Goal: Information Seeking & Learning: Learn about a topic

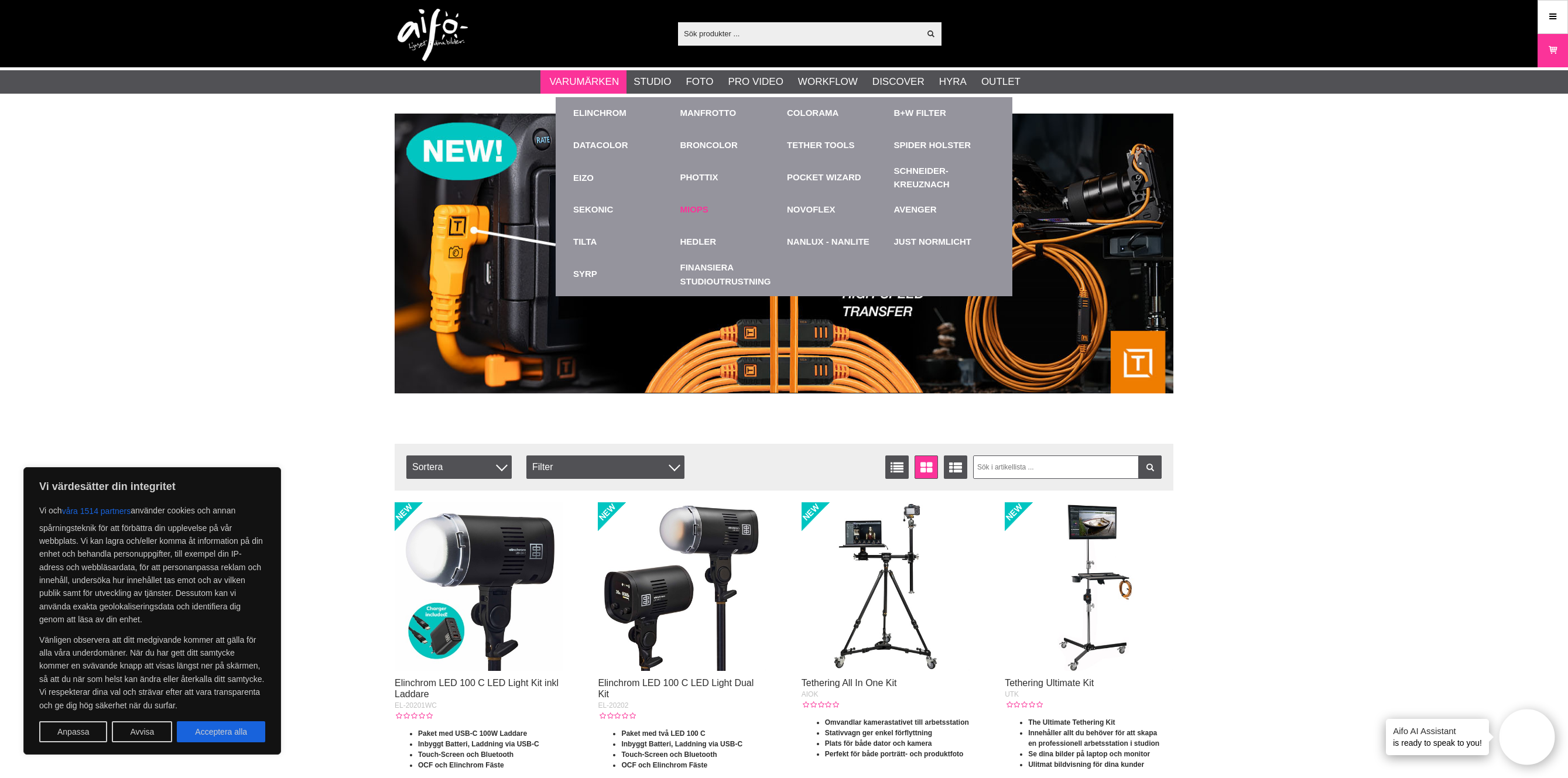
click at [706, 207] on link "Miops" at bounding box center [694, 210] width 28 height 13
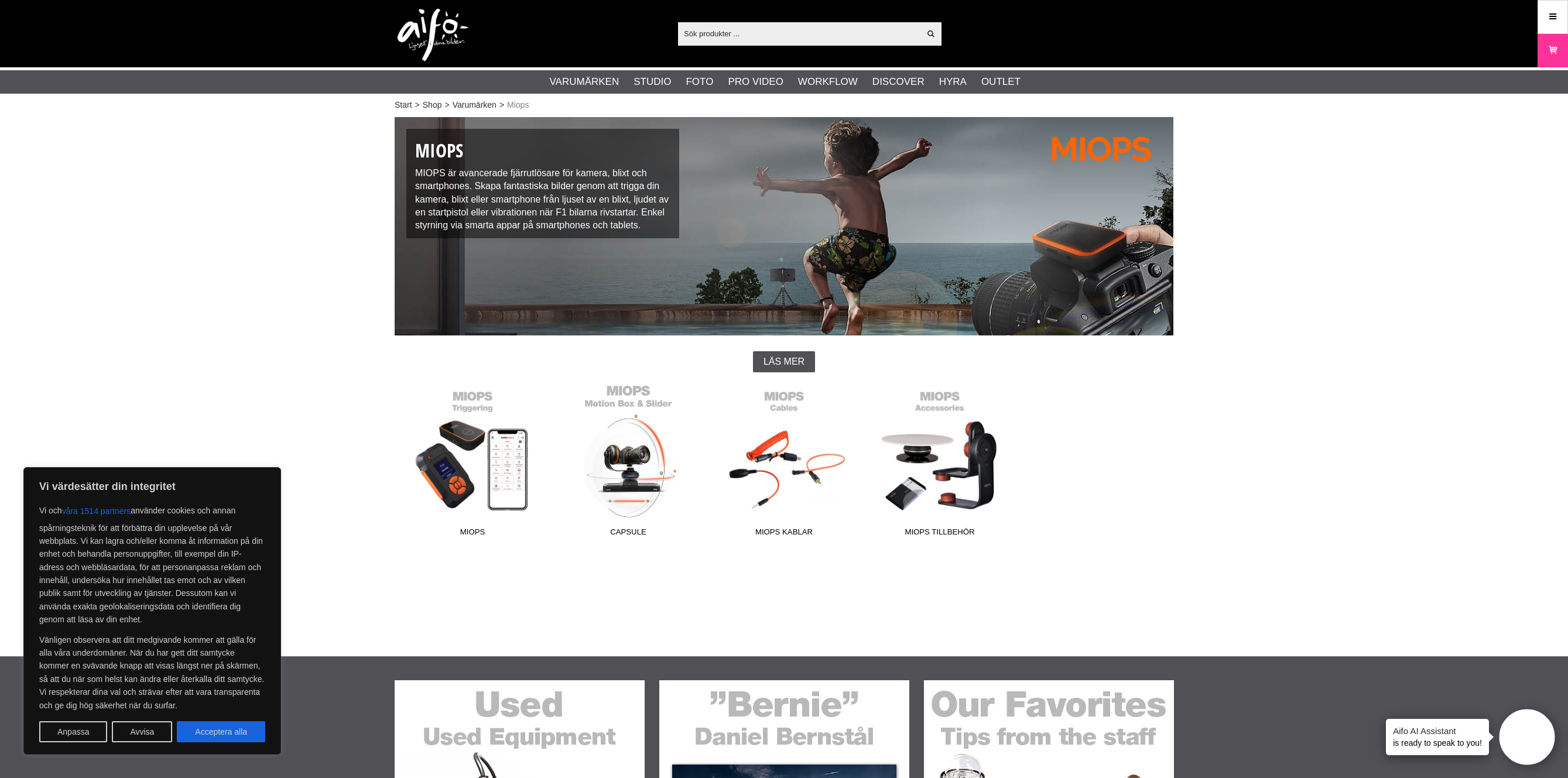
click at [631, 441] on link "CAPSULE" at bounding box center [628, 463] width 156 height 158
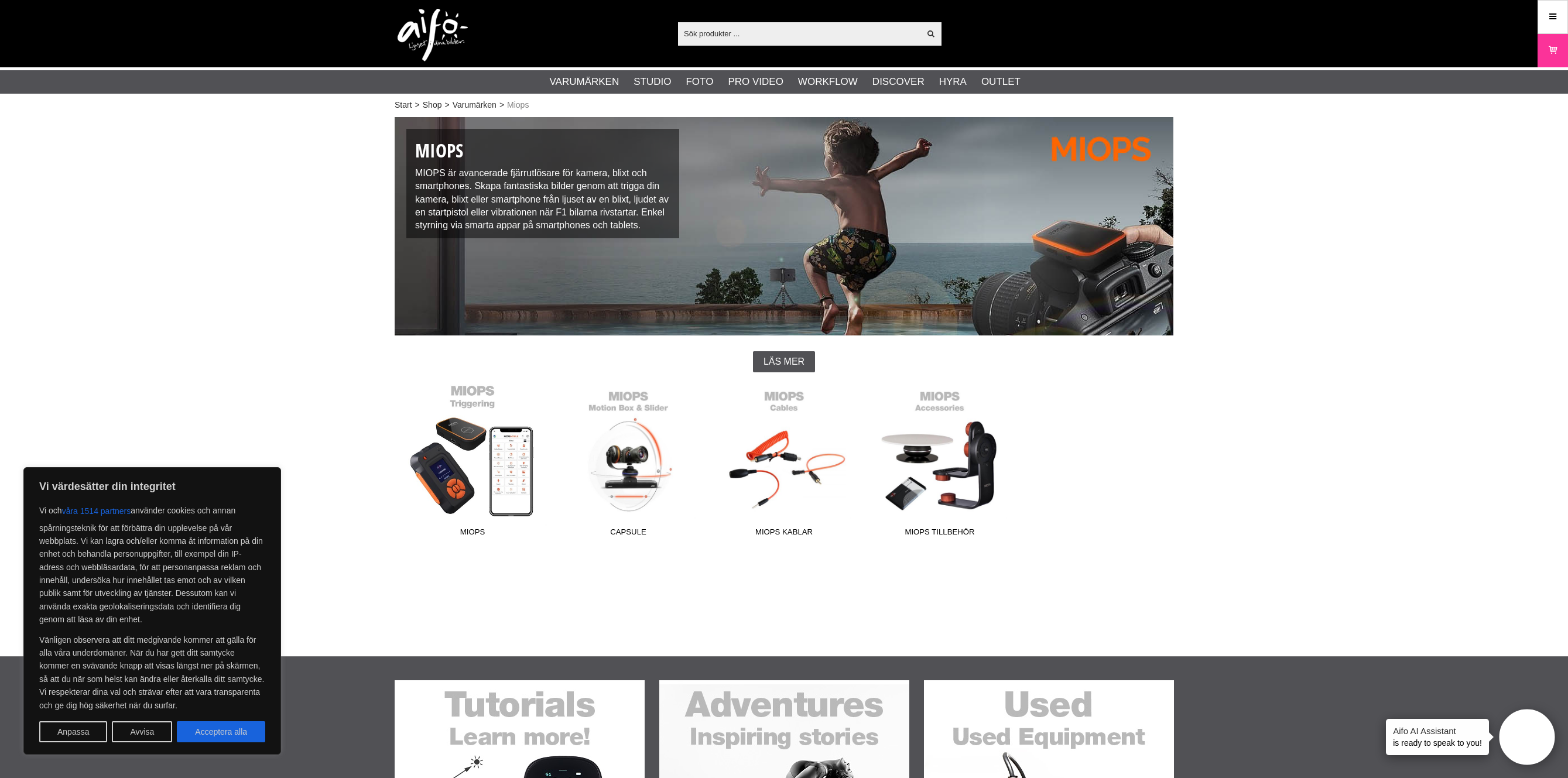
click at [478, 488] on link "MIOPS" at bounding box center [472, 463] width 156 height 158
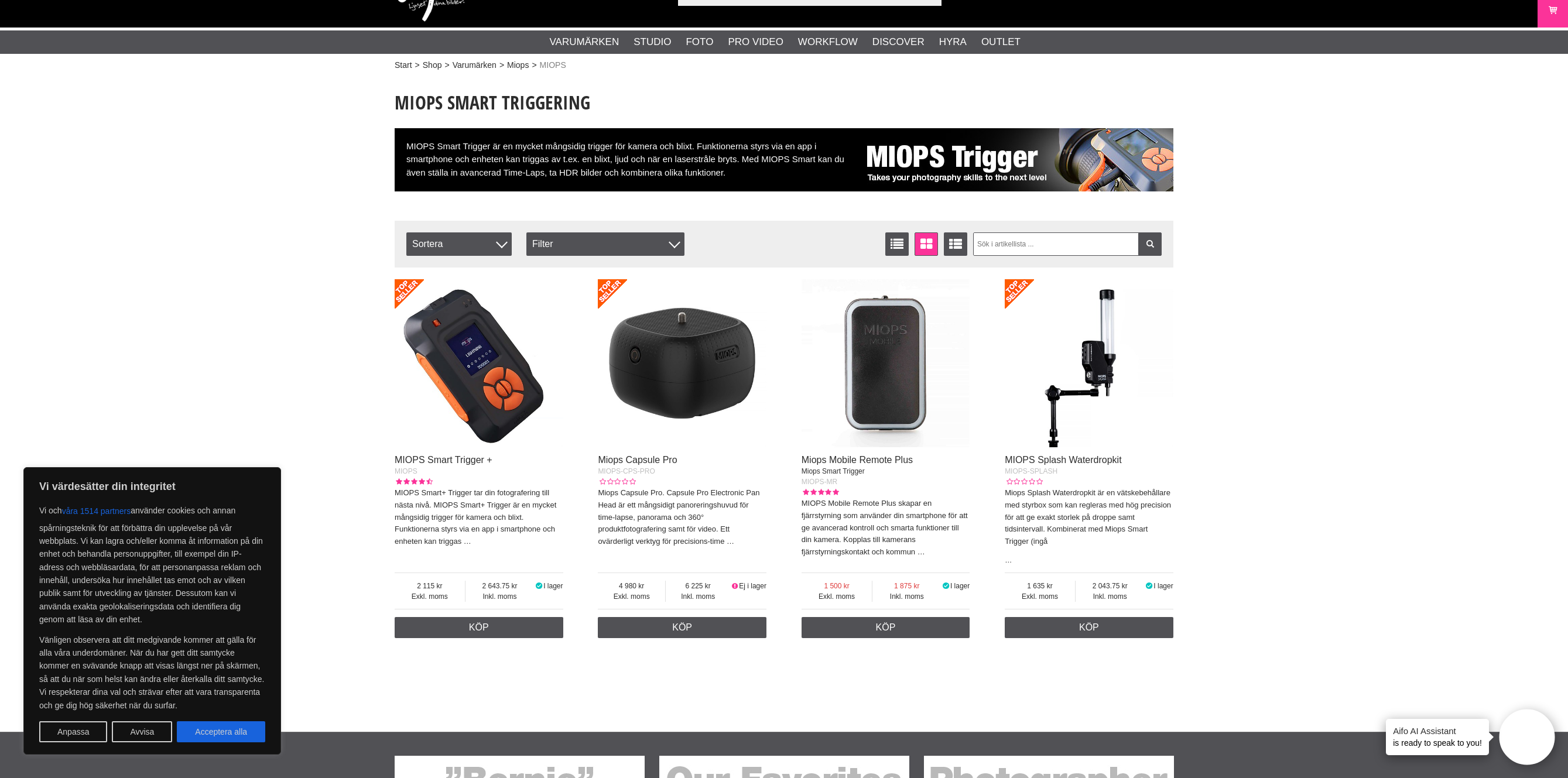
scroll to position [86, 0]
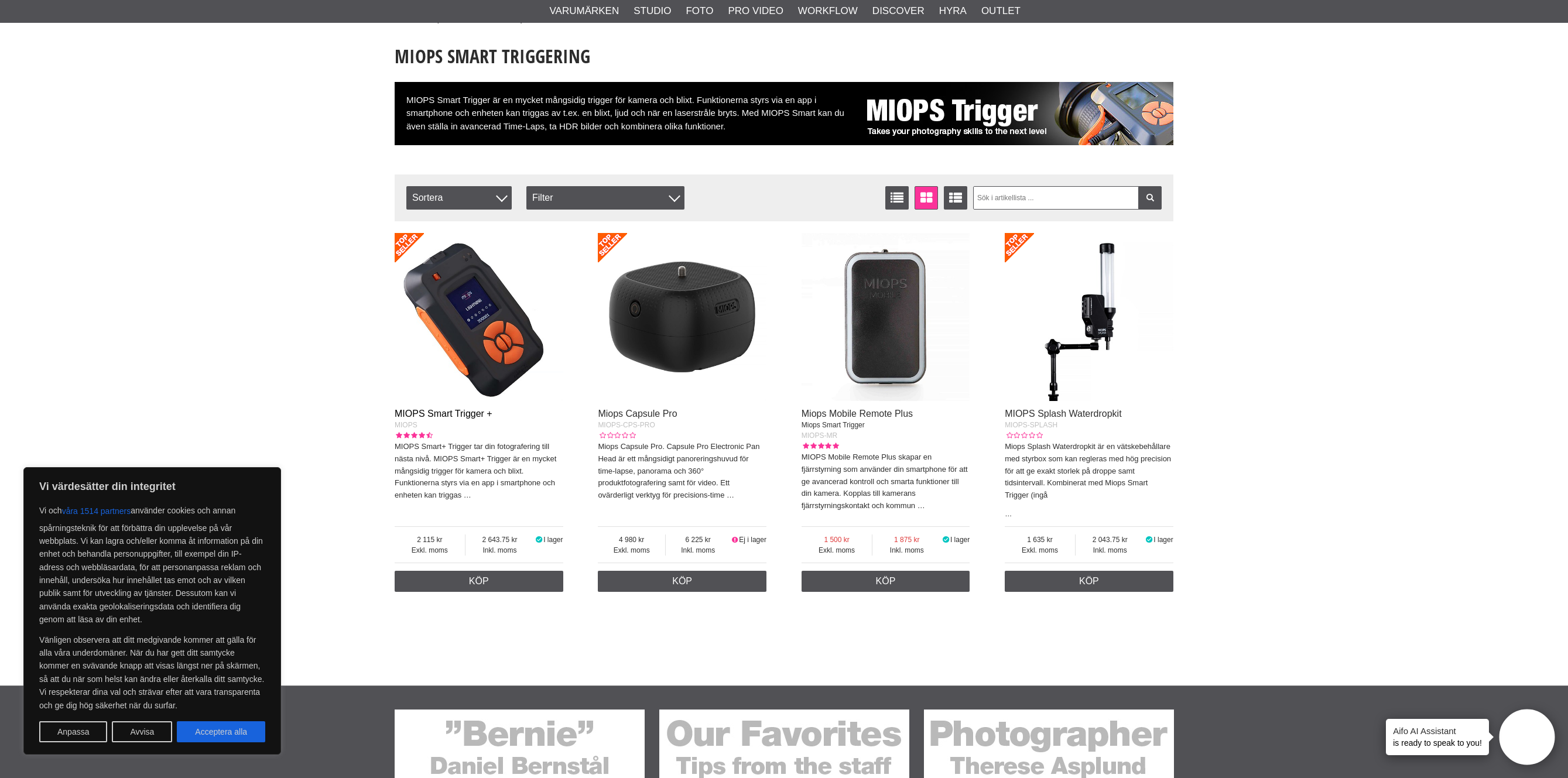
click at [444, 414] on link "MIOPS Smart Trigger +" at bounding box center [443, 414] width 97 height 10
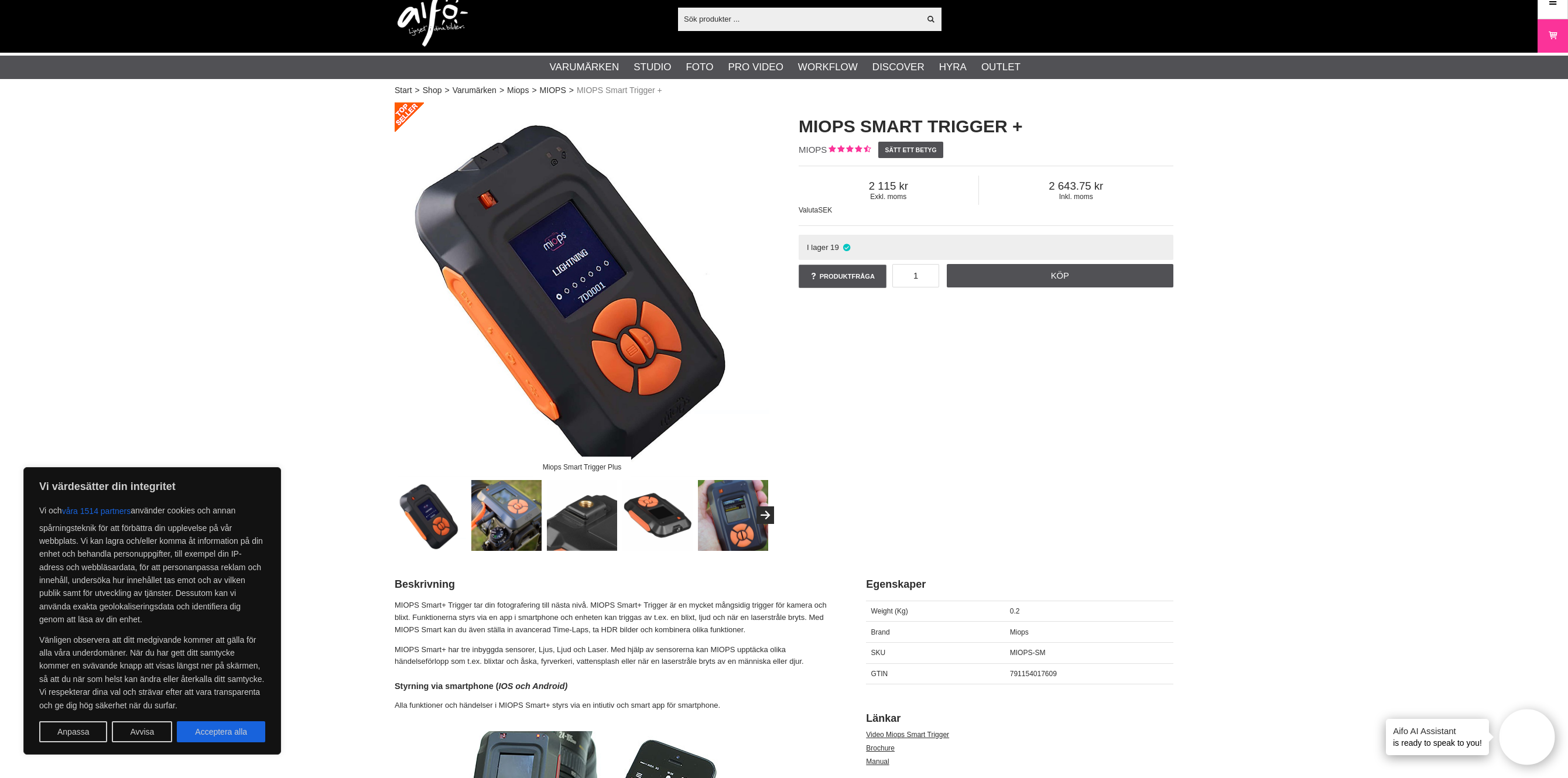
scroll to position [41, 0]
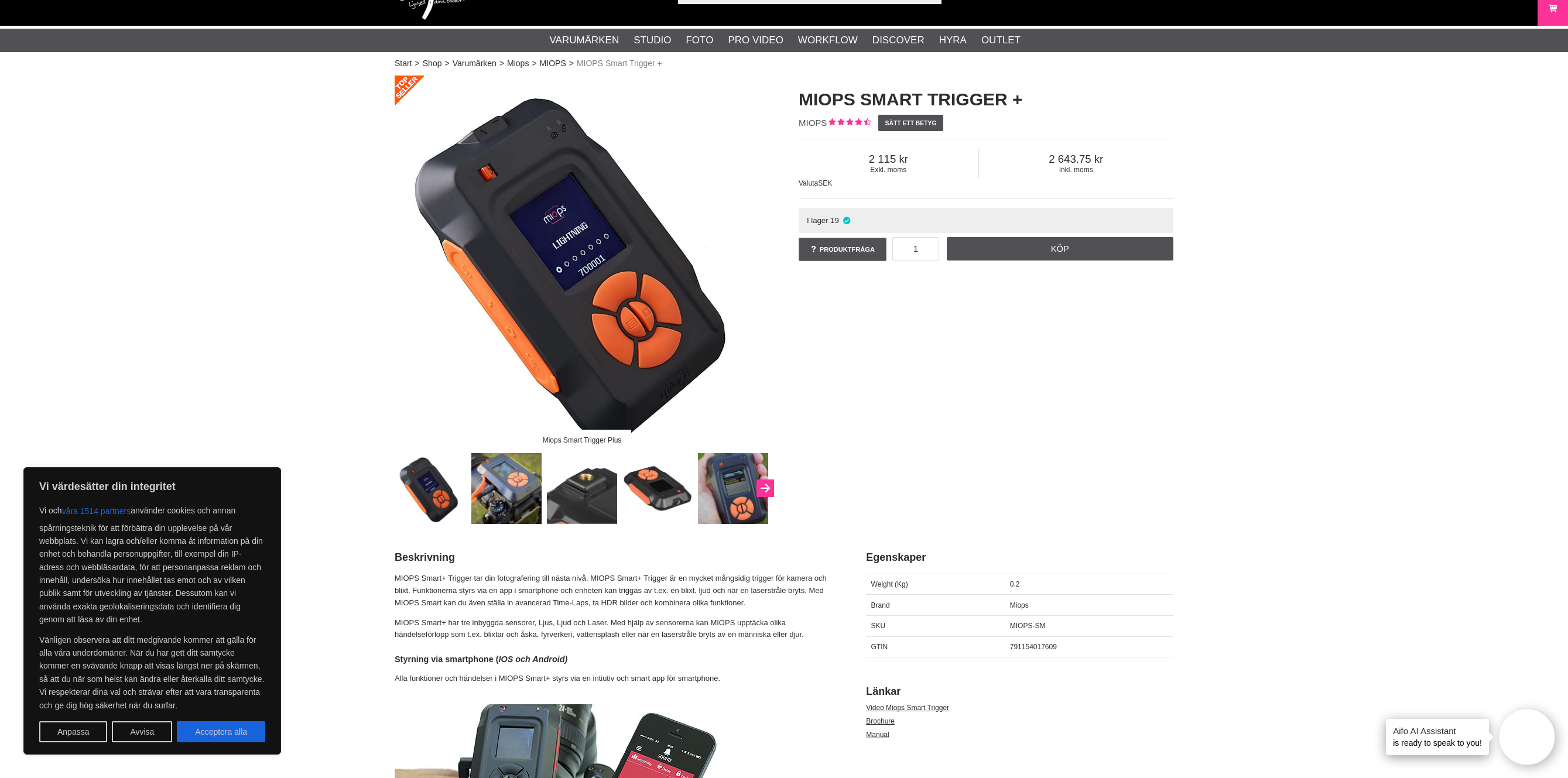
click at [763, 485] on button "Next" at bounding box center [765, 488] width 17 height 17
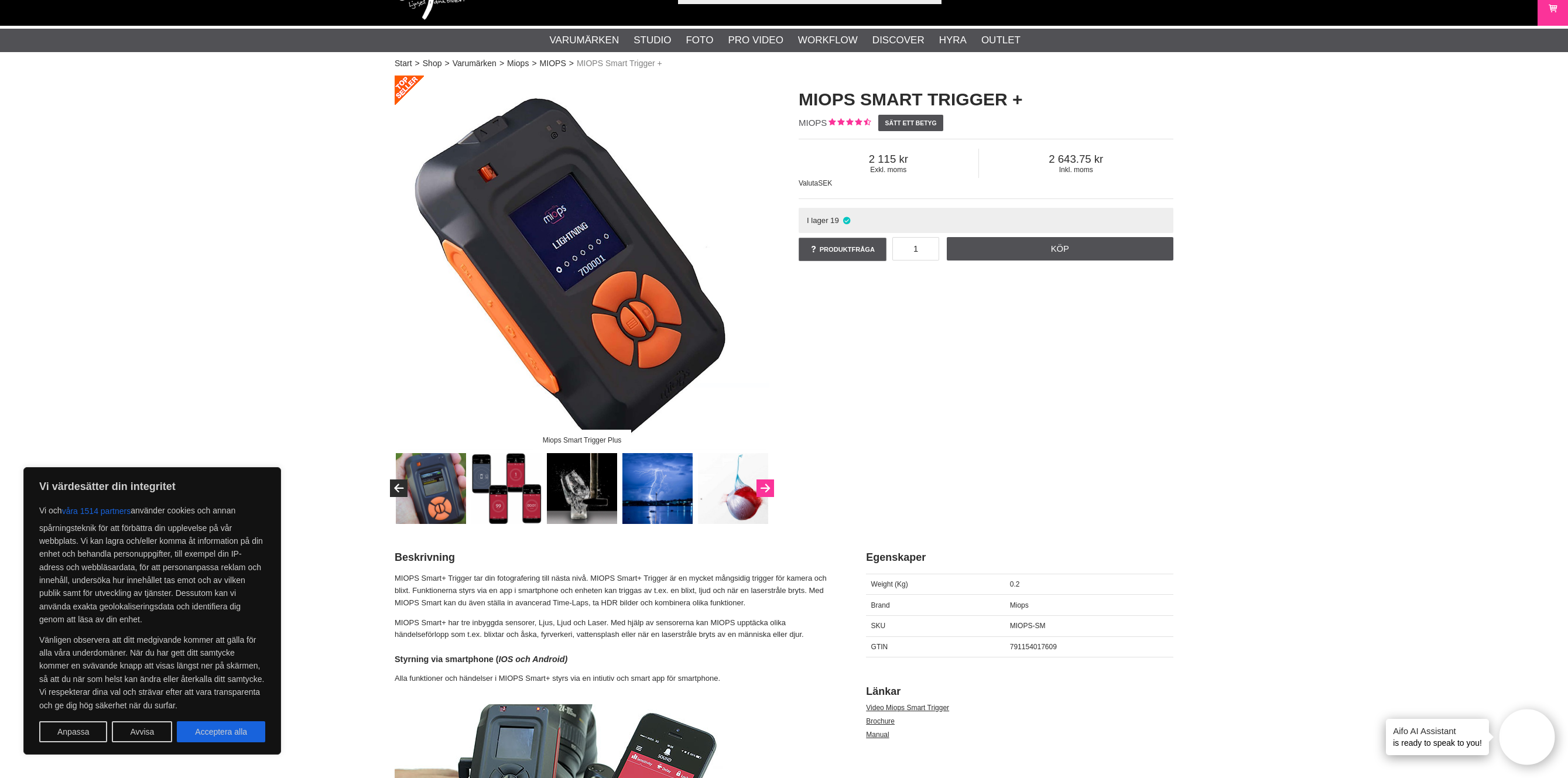
click at [760, 485] on icon "Next" at bounding box center [765, 488] width 14 height 10
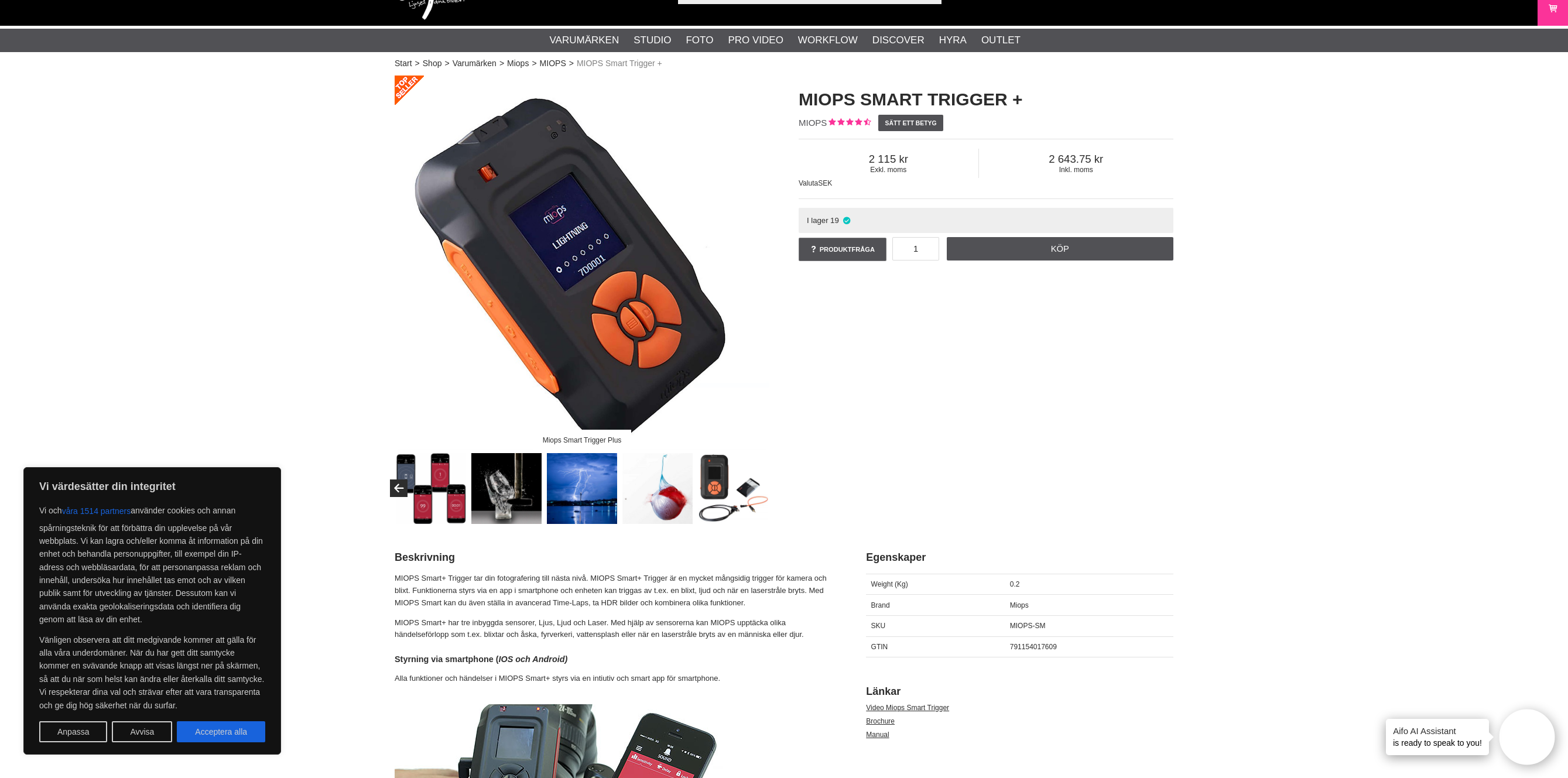
click at [661, 497] on img at bounding box center [657, 488] width 71 height 71
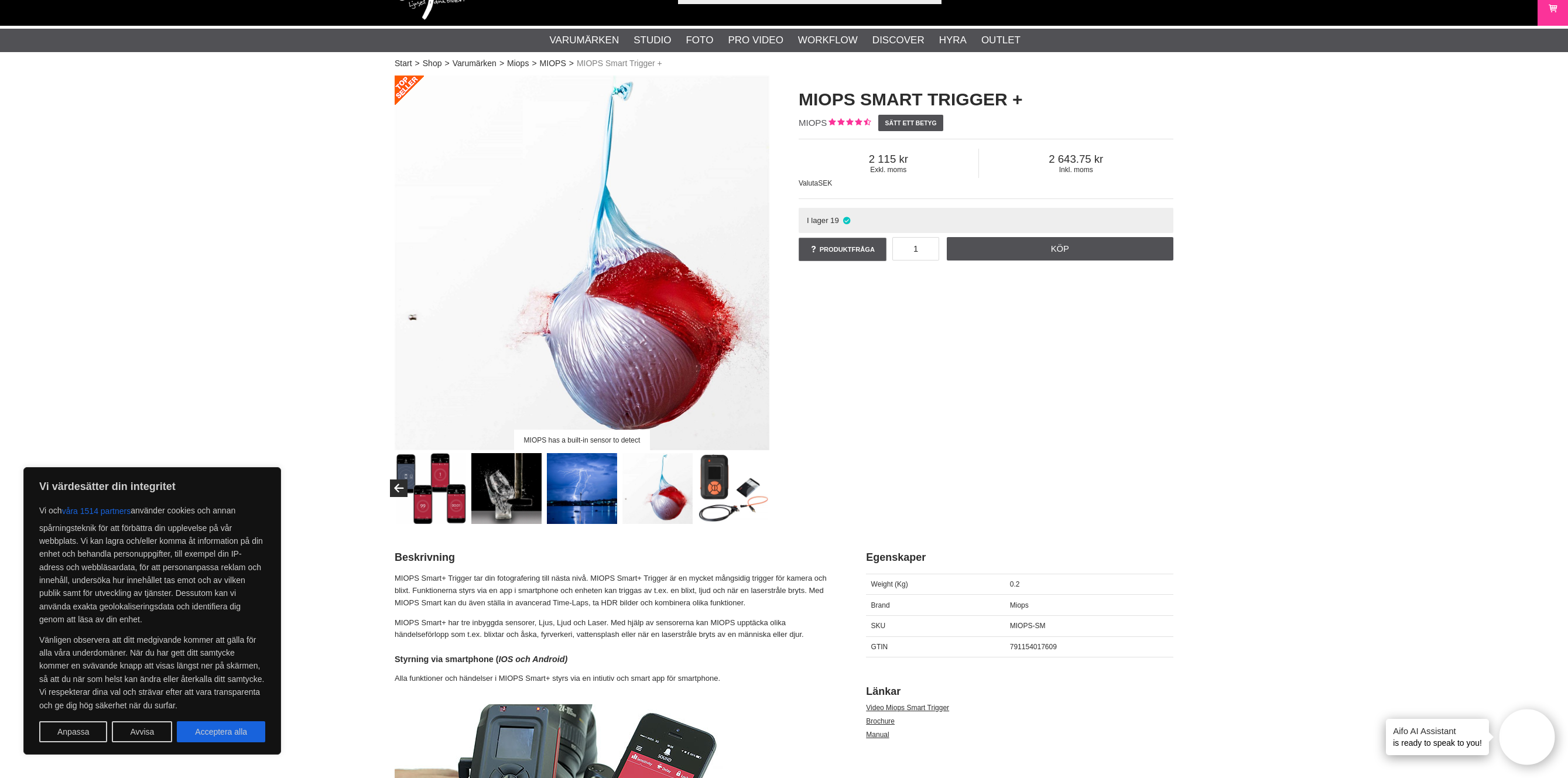
click at [716, 476] on img at bounding box center [733, 488] width 71 height 71
